Goal: Find specific page/section: Find specific page/section

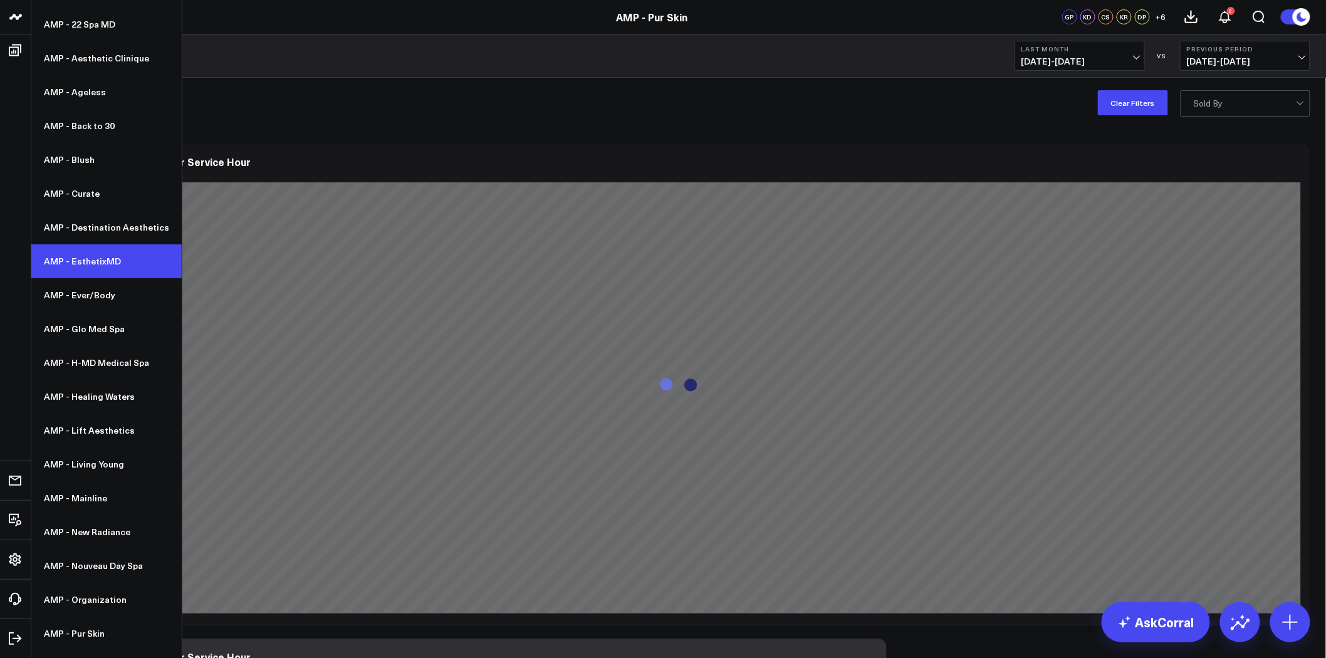
scroll to position [116, 0]
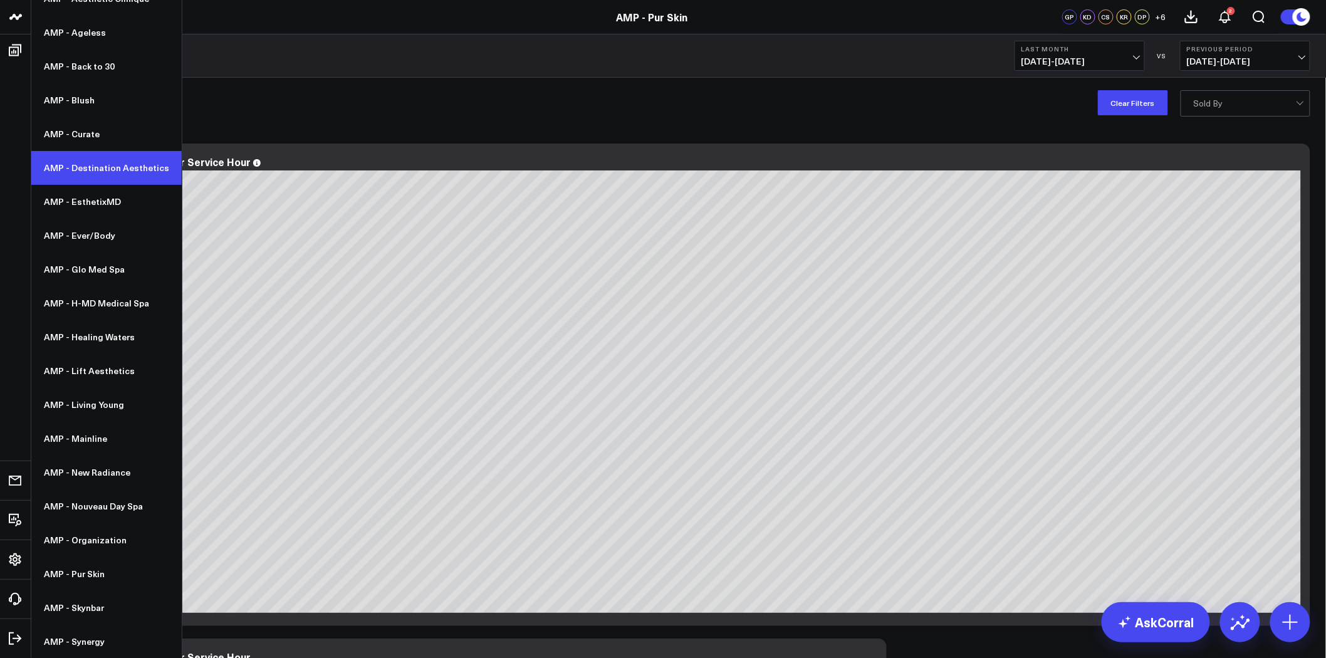
click at [112, 161] on link "AMP - Destination Aesthetics" at bounding box center [106, 168] width 150 height 34
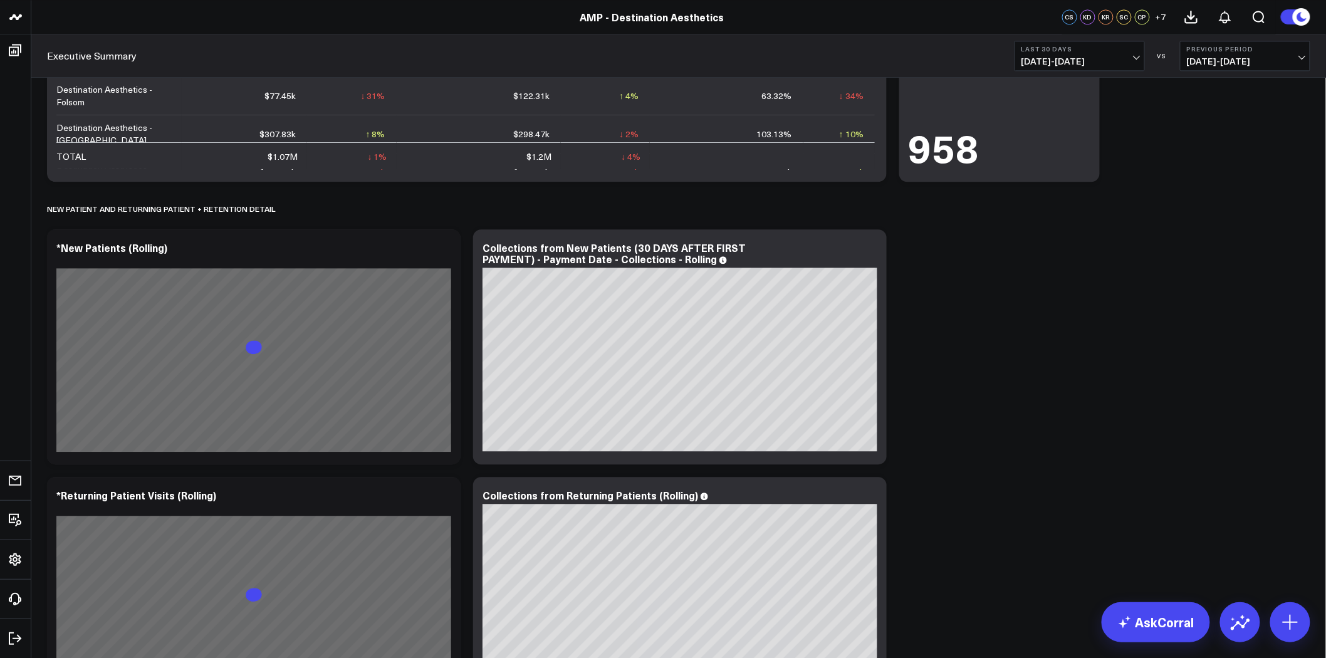
scroll to position [1450, 0]
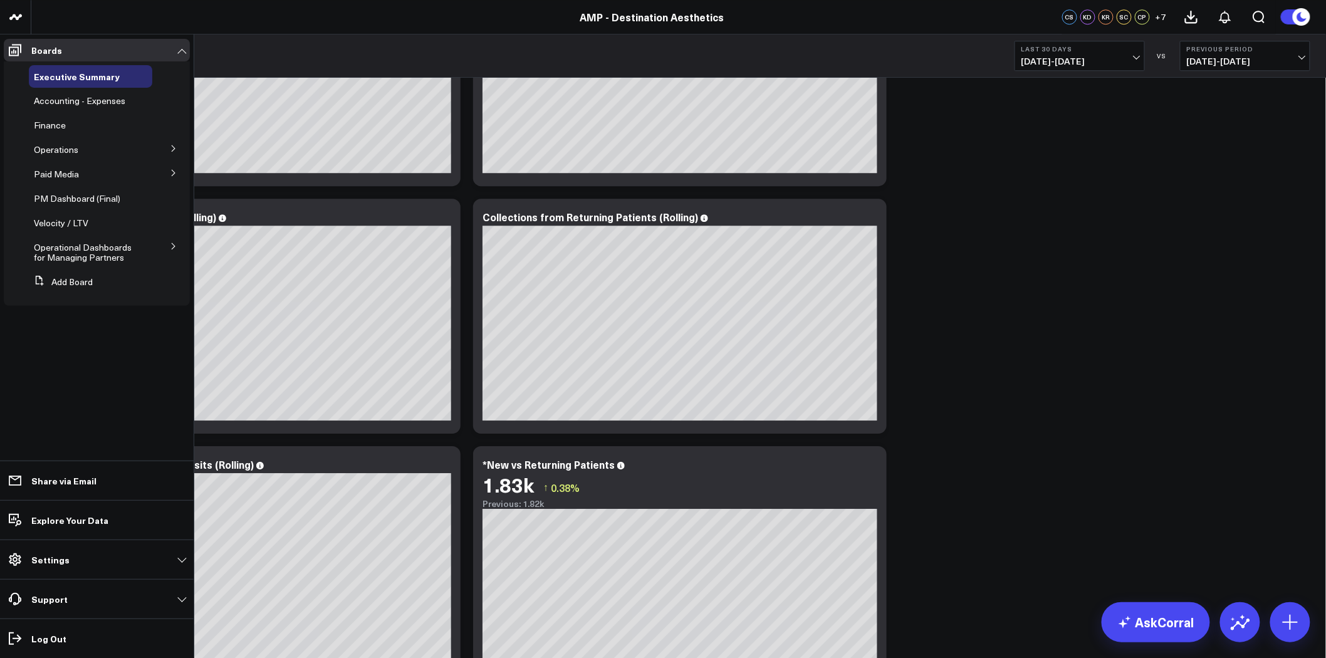
click at [174, 145] on icon at bounding box center [174, 149] width 8 height 8
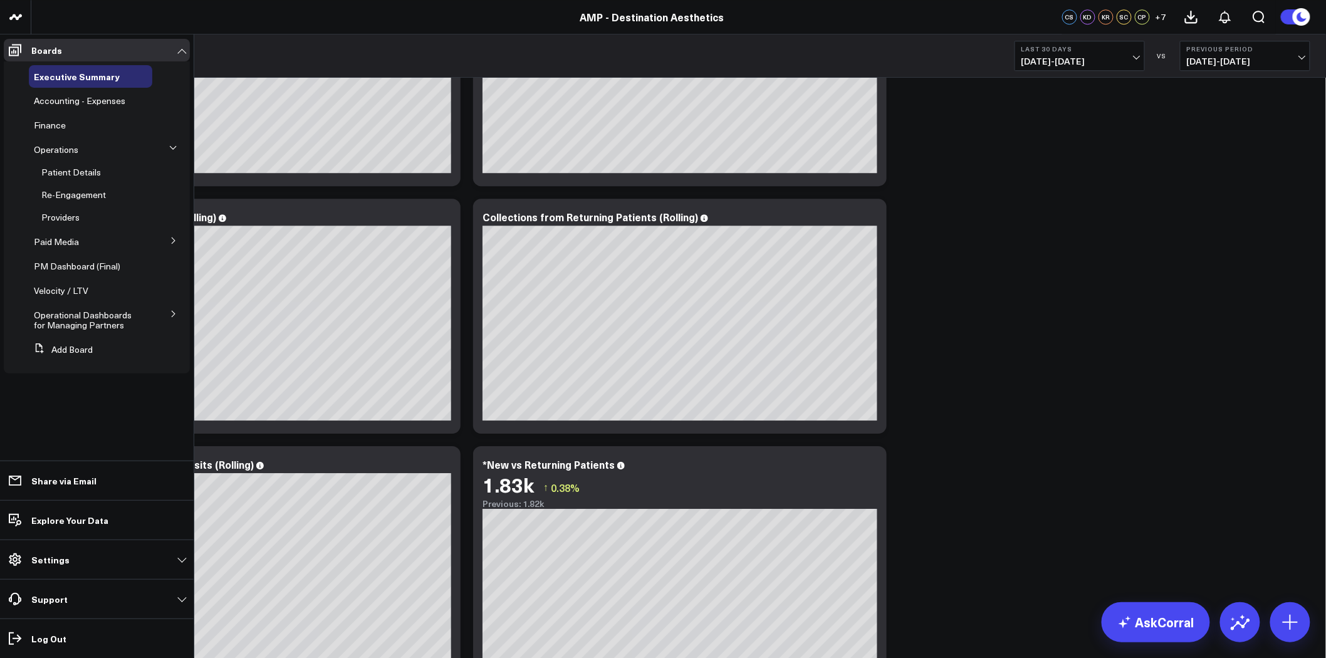
click at [174, 145] on icon at bounding box center [173, 148] width 8 height 8
